Goal: Find specific page/section: Find specific page/section

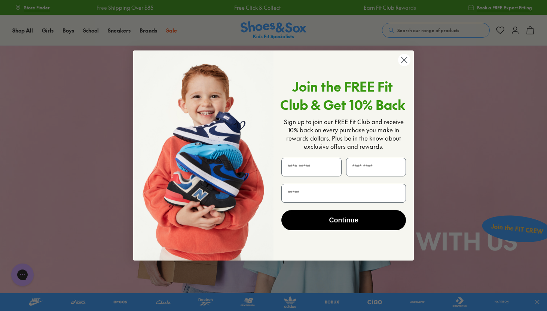
click at [398, 61] on circle "Close dialog" at bounding box center [404, 60] width 12 height 12
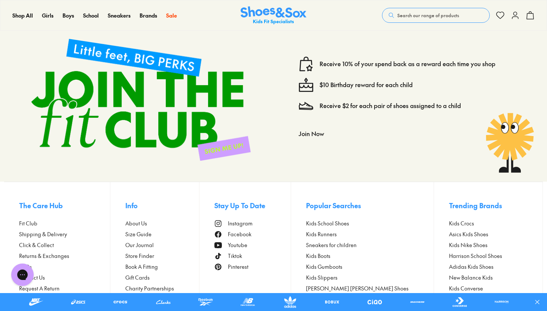
scroll to position [1693, 0]
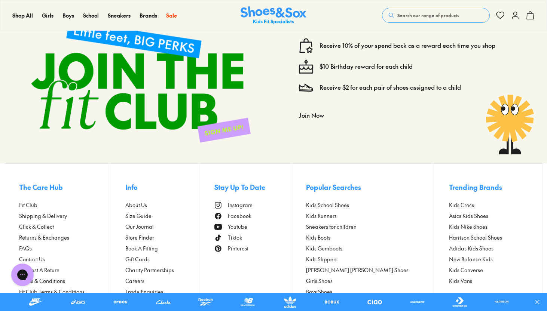
click at [144, 277] on span "Careers" at bounding box center [134, 281] width 19 height 8
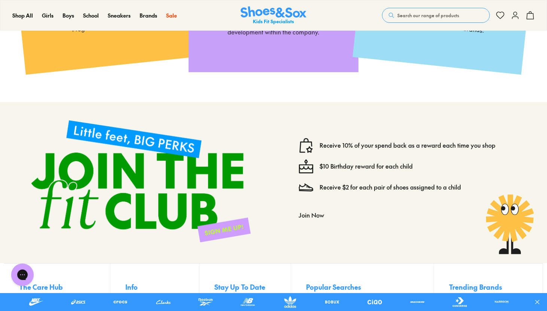
scroll to position [1602, 0]
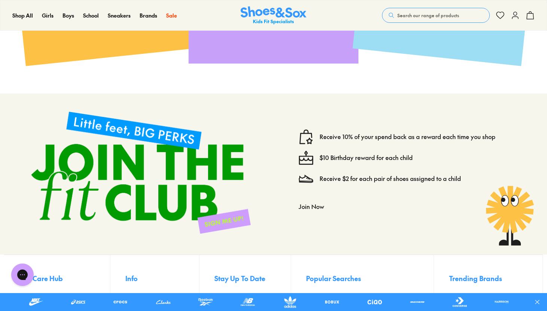
click at [314, 198] on button "Join Now" at bounding box center [311, 206] width 25 height 16
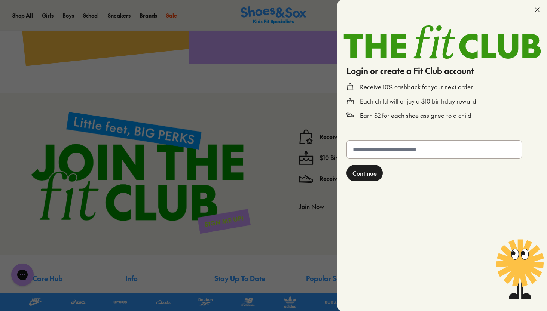
click at [280, 184] on div at bounding box center [273, 155] width 547 height 311
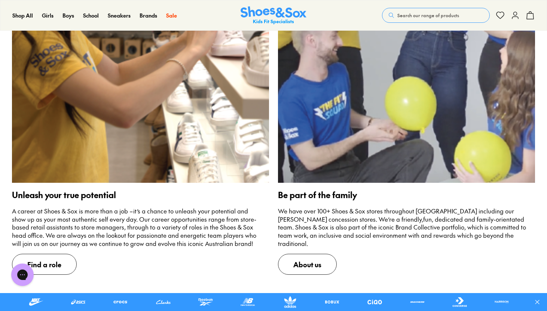
scroll to position [875, 0]
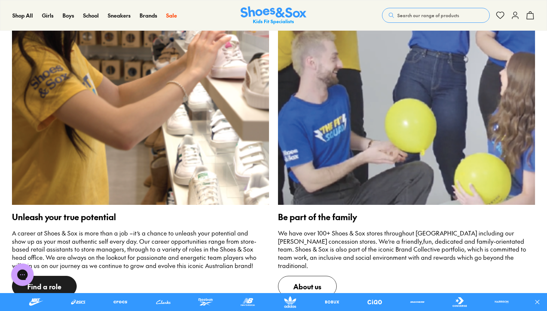
click at [54, 282] on span "Find a role" at bounding box center [44, 286] width 65 height 21
